Goal: Find specific page/section

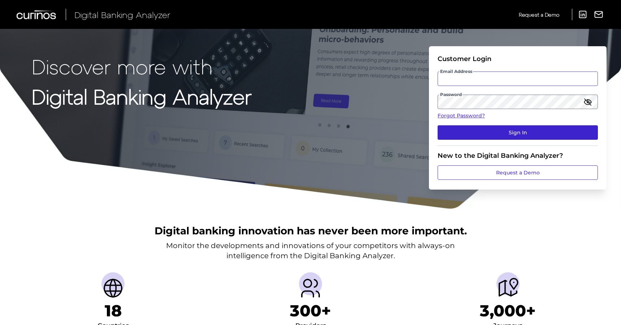
type input "[EMAIL_ADDRESS][DOMAIN_NAME]"
click at [527, 134] on button "Sign In" at bounding box center [518, 132] width 160 height 14
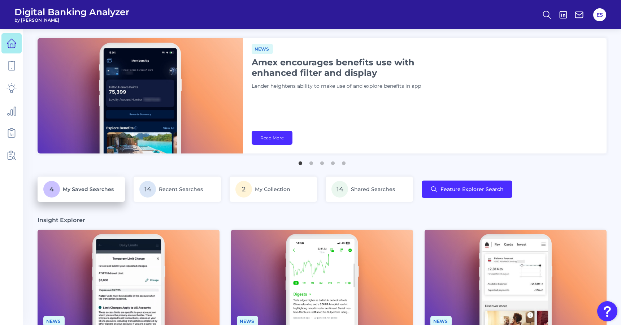
click at [87, 193] on p "4 My Saved Searches" at bounding box center [81, 189] width 76 height 17
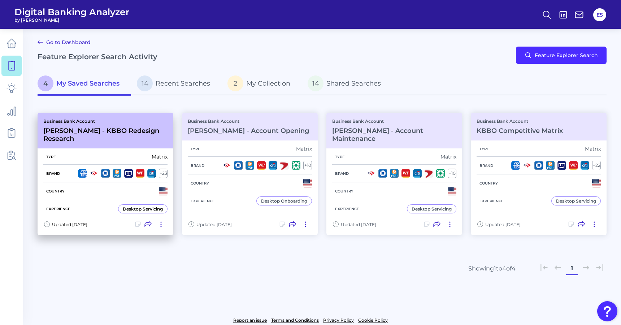
click at [92, 132] on h3 "[PERSON_NAME] - KBBO Redesign Research" at bounding box center [105, 135] width 124 height 16
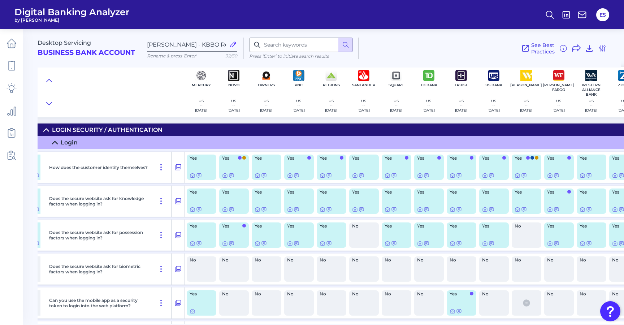
scroll to position [0, 542]
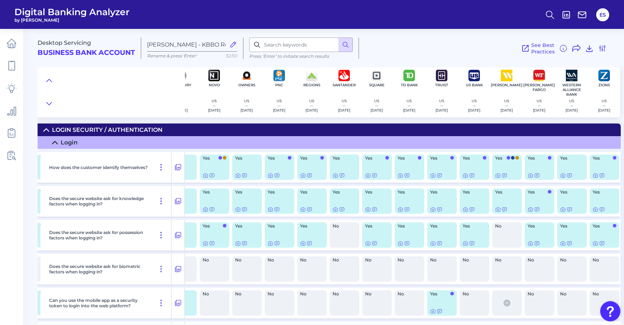
click at [411, 31] on div "Desktop Servicing Business Bank Account [PERSON_NAME] - KBBO Redesign Research …" at bounding box center [330, 45] width 584 height 44
